Goal: Navigation & Orientation: Find specific page/section

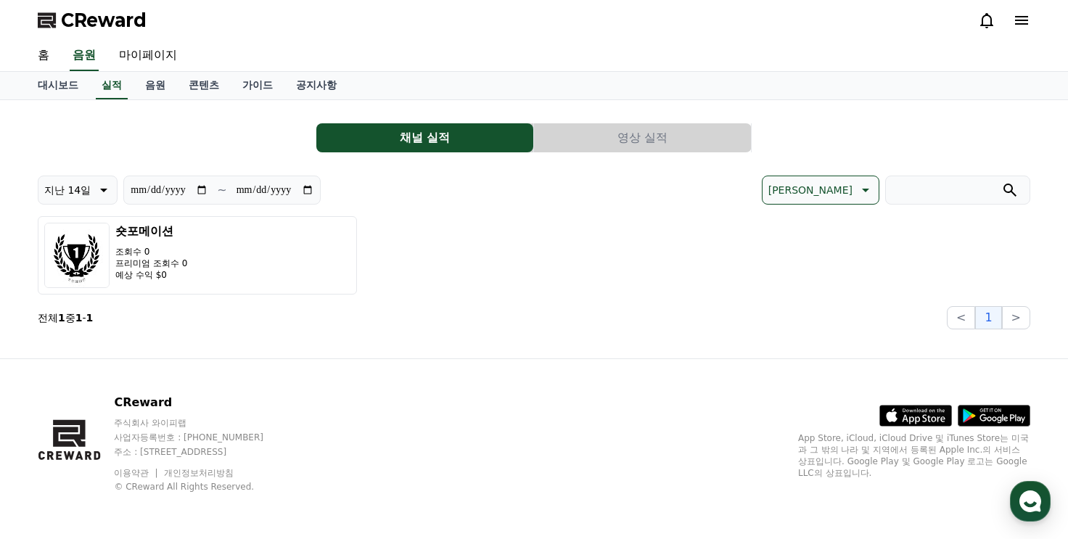
click at [1013, 23] on icon at bounding box center [1021, 20] width 17 height 17
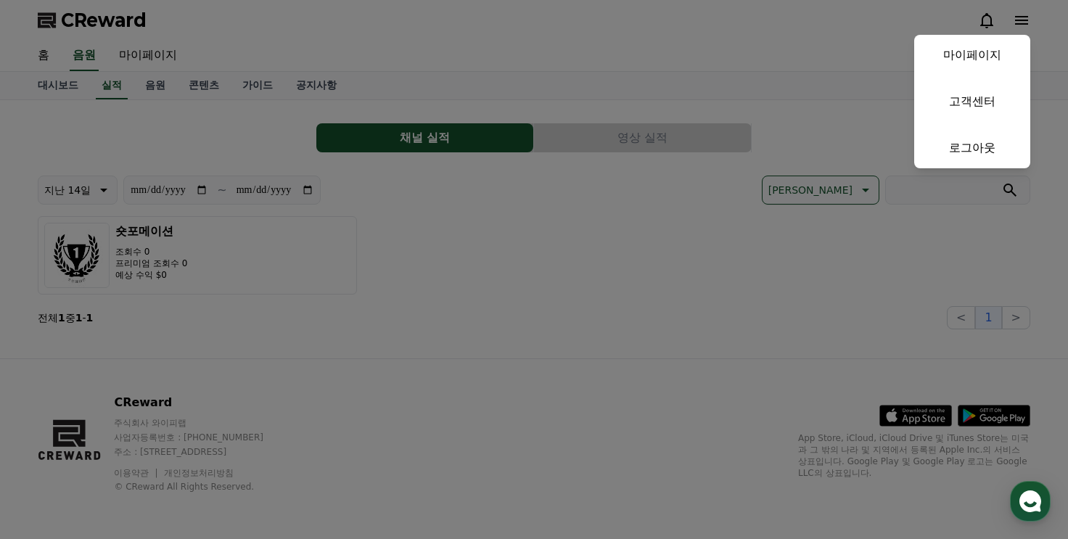
click at [1019, 22] on button "close" at bounding box center [534, 269] width 1068 height 539
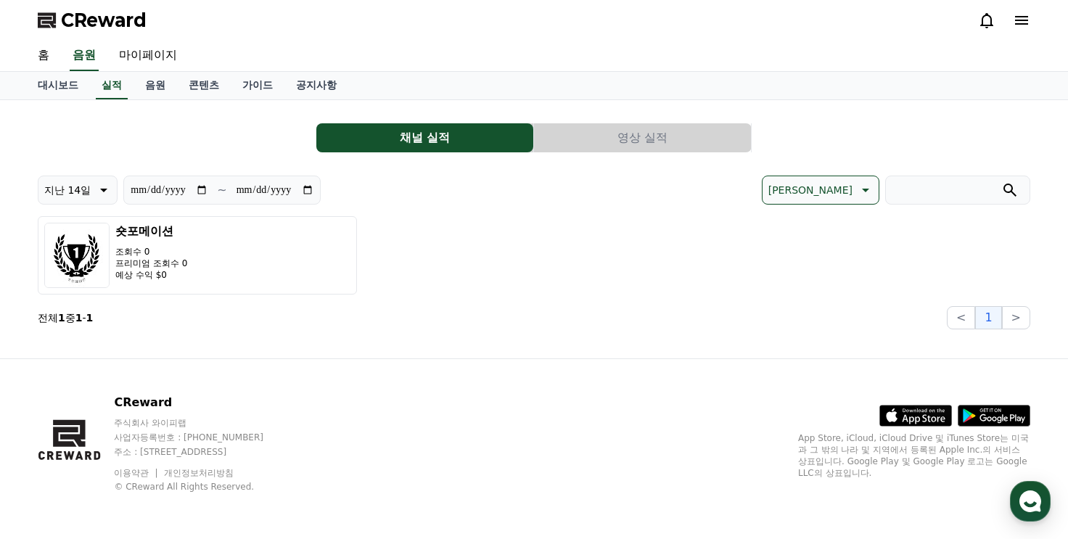
click at [1019, 22] on icon at bounding box center [1021, 20] width 17 height 17
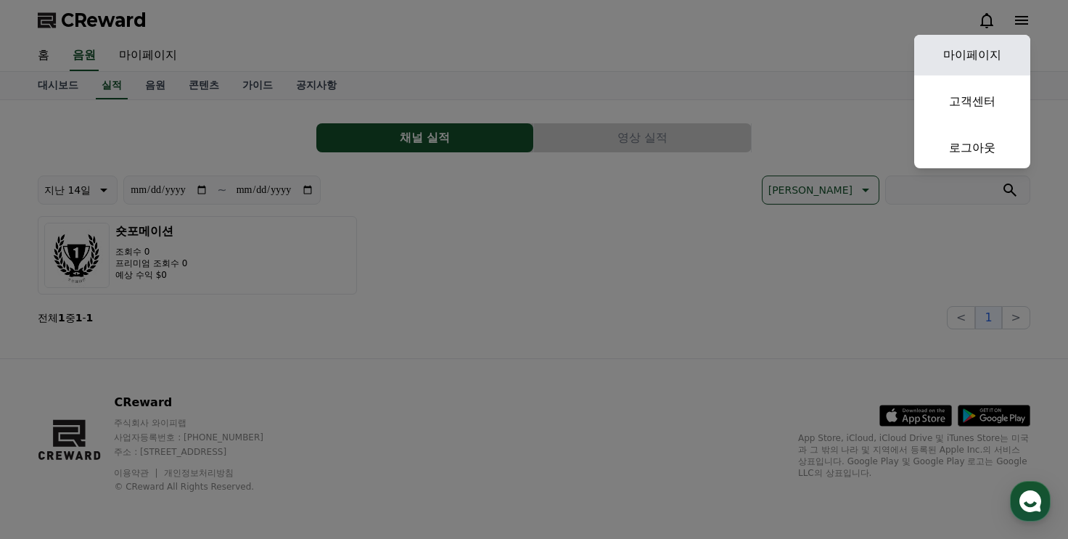
click at [976, 52] on link "마이페이지" at bounding box center [972, 55] width 116 height 41
select select "**********"
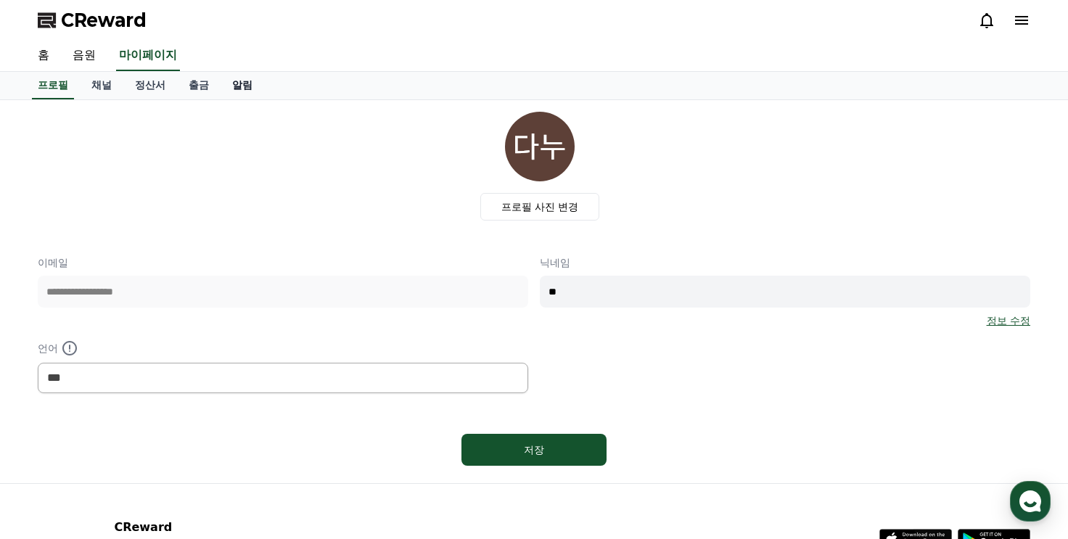
click at [241, 75] on link "알림" at bounding box center [243, 86] width 44 height 28
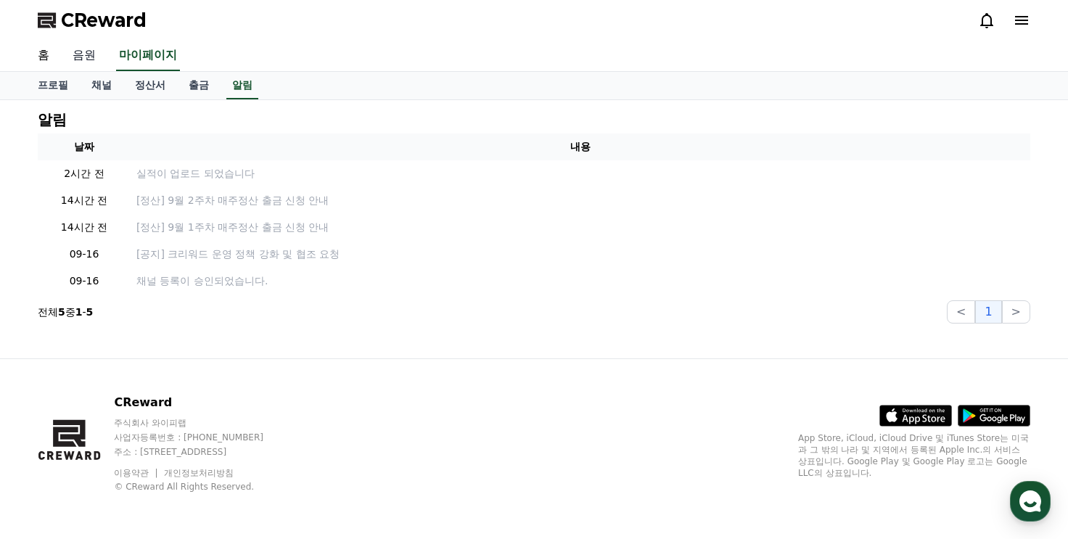
click at [99, 60] on link "음원" at bounding box center [84, 56] width 46 height 30
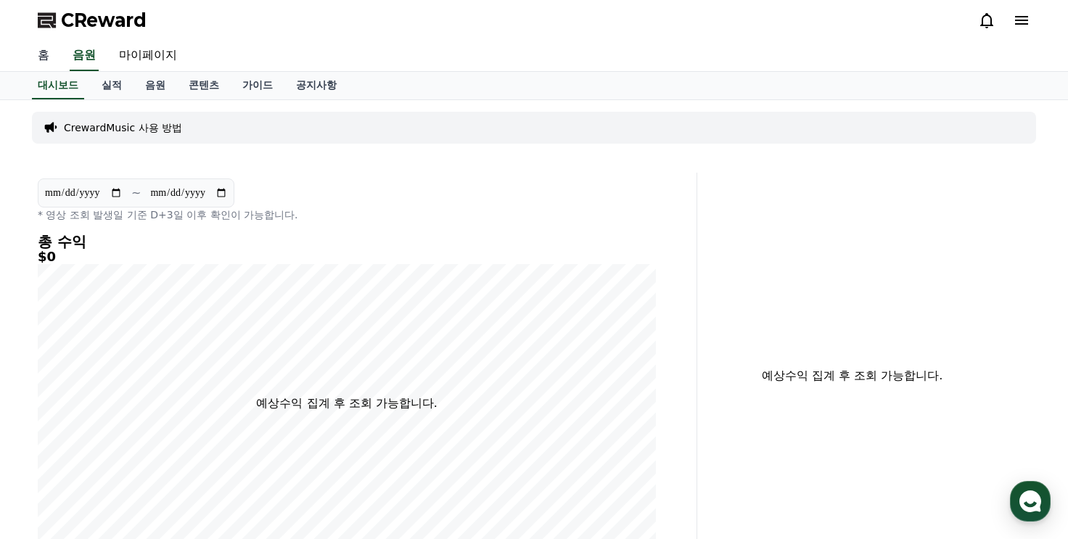
click at [34, 57] on link "홈" at bounding box center [43, 56] width 35 height 30
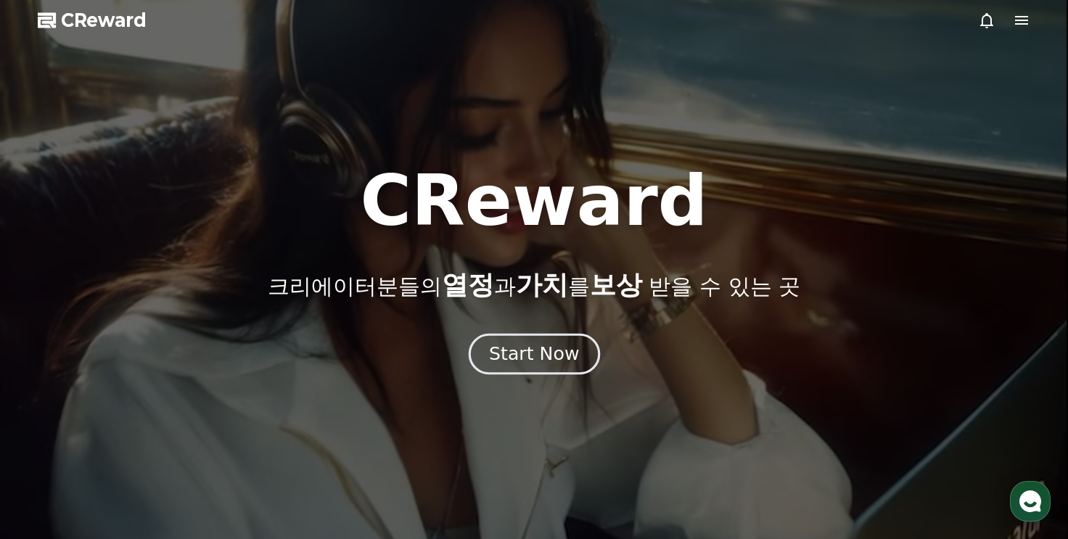
click at [544, 356] on div "Start Now" at bounding box center [534, 354] width 90 height 25
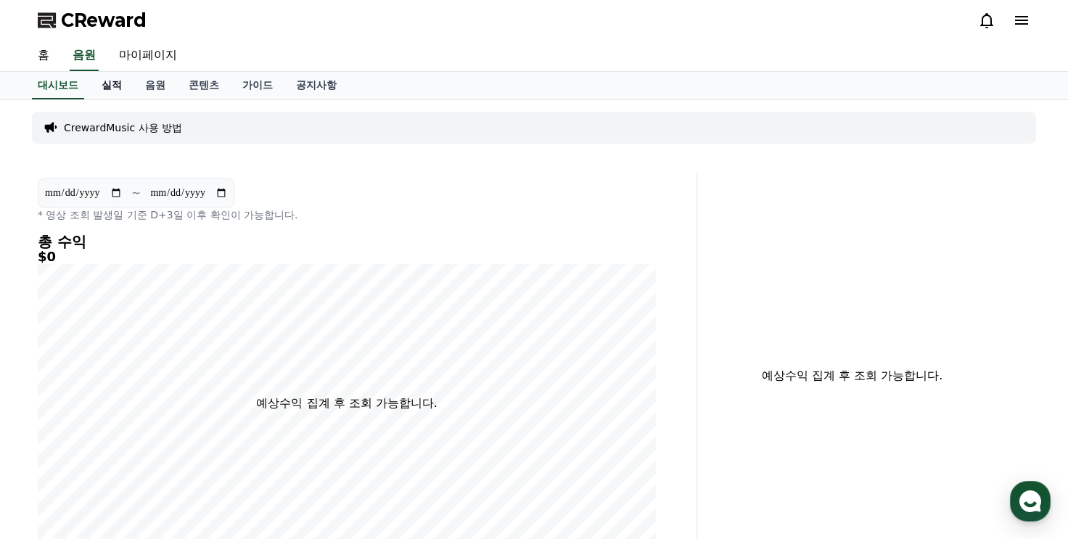
click at [104, 86] on link "실적" at bounding box center [112, 86] width 44 height 28
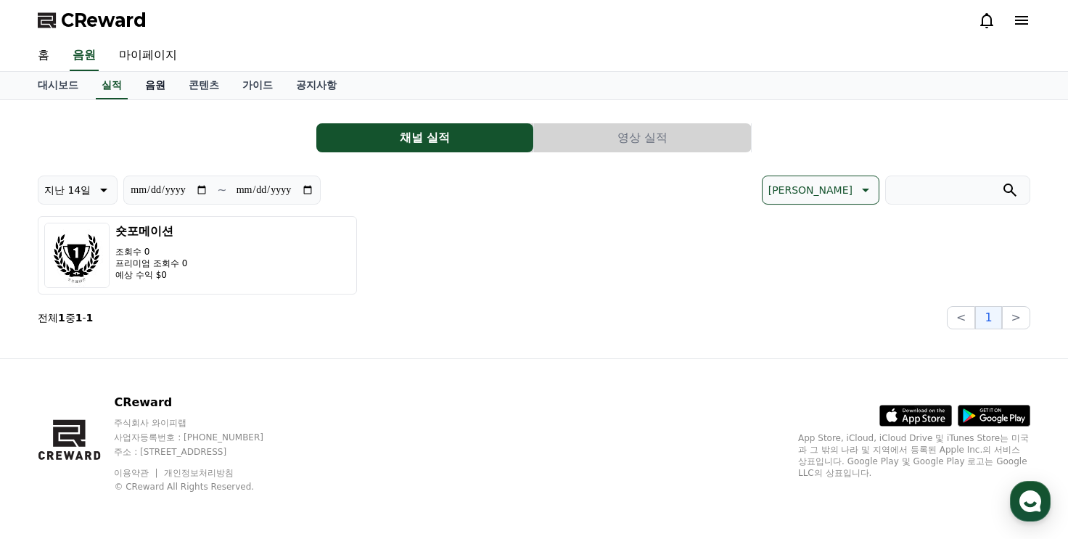
click at [142, 87] on link "음원" at bounding box center [156, 86] width 44 height 28
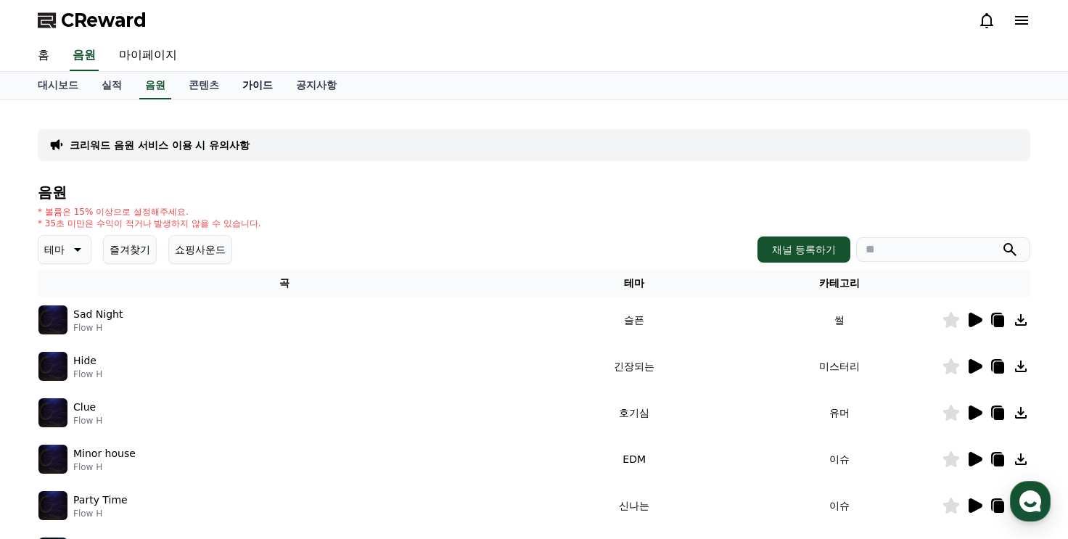
click at [264, 87] on link "가이드" at bounding box center [258, 86] width 54 height 28
